Goal: Information Seeking & Learning: Learn about a topic

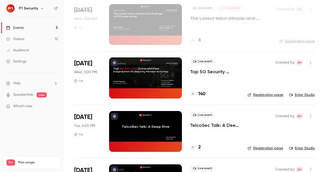
scroll to position [104, 0]
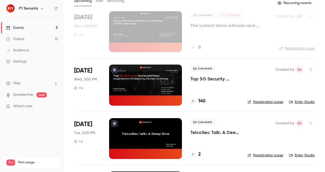
scroll to position [31, 0]
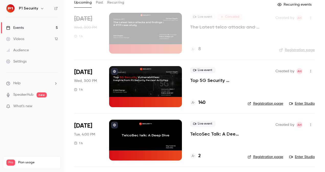
click at [211, 78] on p "Top 5G Security Vulnerabilities: Insights from P1 Security Pentest Activities" at bounding box center [214, 80] width 49 height 6
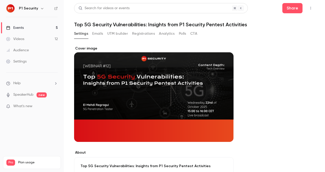
click at [143, 33] on button "Registrations" at bounding box center [143, 34] width 23 height 8
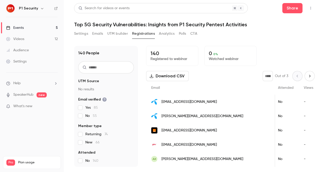
scroll to position [0, 137]
click at [41, 32] on link "Events 5" at bounding box center [32, 27] width 64 height 11
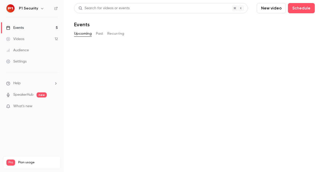
click at [41, 25] on link "Events 5" at bounding box center [32, 27] width 64 height 11
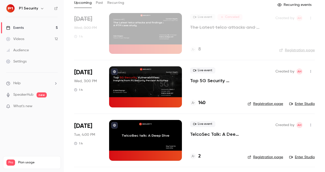
scroll to position [13, 0]
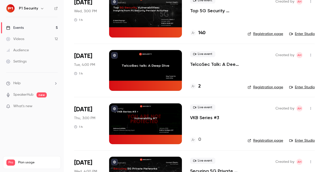
scroll to position [105, 0]
